Goal: Task Accomplishment & Management: Complete application form

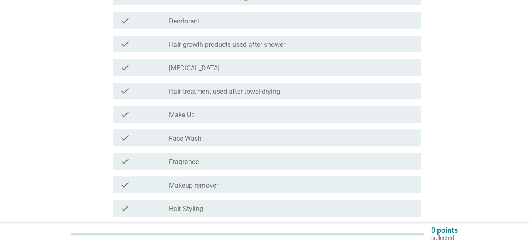
scroll to position [125, 0]
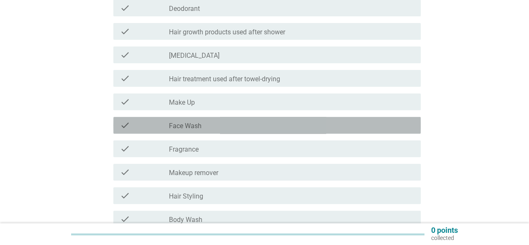
click at [174, 124] on label "Face Wash" at bounding box center [185, 126] width 33 height 8
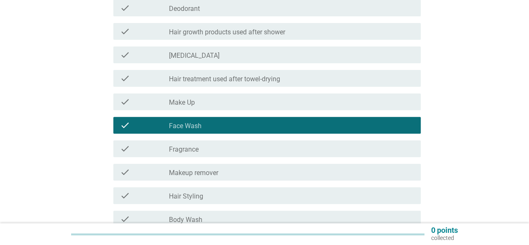
scroll to position [167, 0]
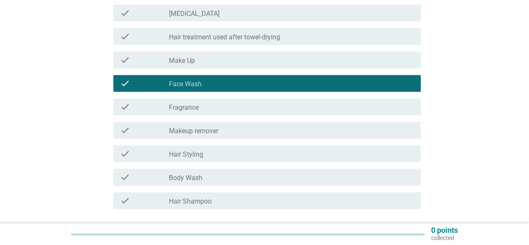
click at [171, 179] on label "Body Wash" at bounding box center [185, 178] width 33 height 8
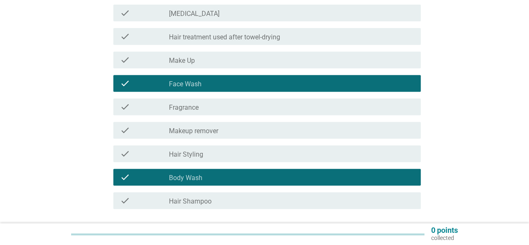
click at [178, 201] on label "Hair Shampoo" at bounding box center [190, 201] width 43 height 8
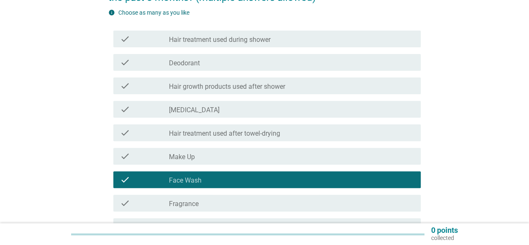
scroll to position [84, 0]
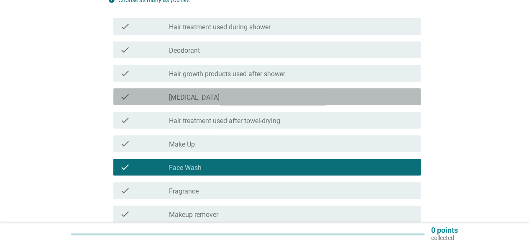
click at [175, 95] on label "[MEDICAL_DATA]" at bounding box center [194, 97] width 51 height 8
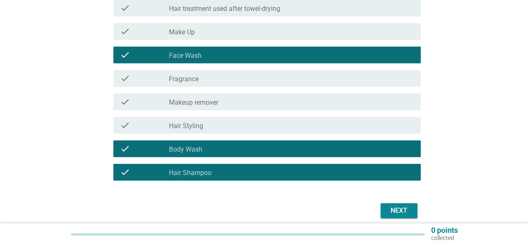
scroll to position [209, 0]
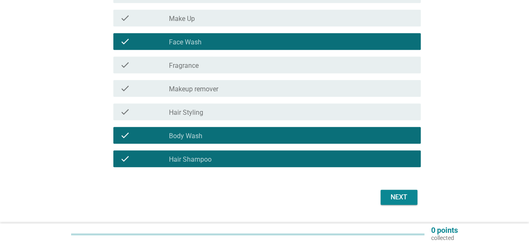
click at [399, 198] on div "Next" at bounding box center [398, 197] width 23 height 10
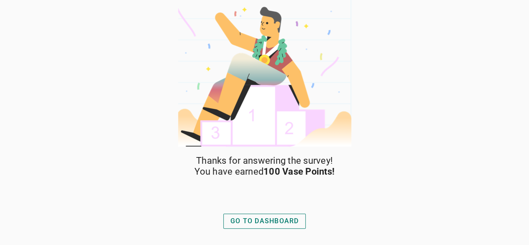
click at [260, 222] on div "GO TO DASHBOARD" at bounding box center [264, 221] width 69 height 10
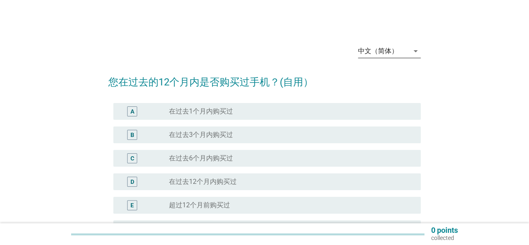
click at [416, 49] on icon "arrow_drop_down" at bounding box center [416, 51] width 10 height 10
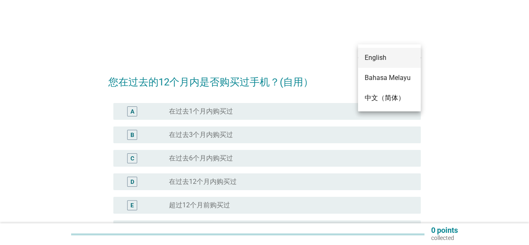
click at [375, 56] on div "English" at bounding box center [389, 58] width 49 height 10
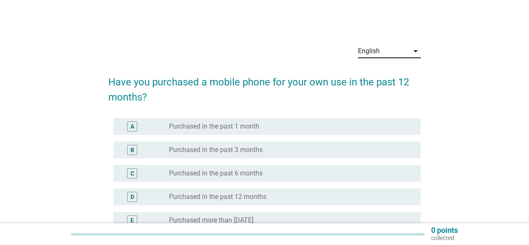
scroll to position [42, 0]
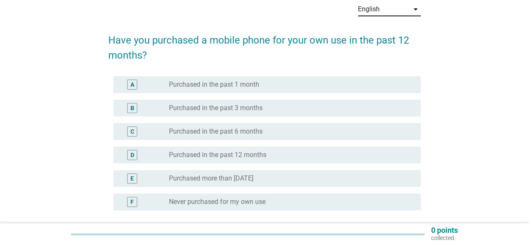
click at [131, 177] on div "E" at bounding box center [131, 178] width 3 height 9
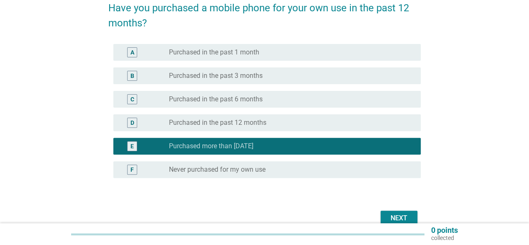
scroll to position [116, 0]
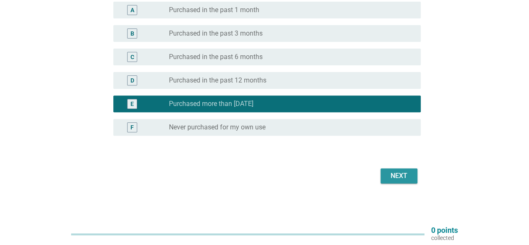
click at [389, 173] on div "Next" at bounding box center [398, 176] width 23 height 10
